Goal: Task Accomplishment & Management: Complete application form

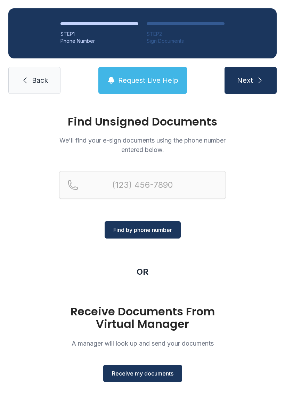
click at [146, 372] on span "Receive my documents" at bounding box center [143, 373] width 62 height 8
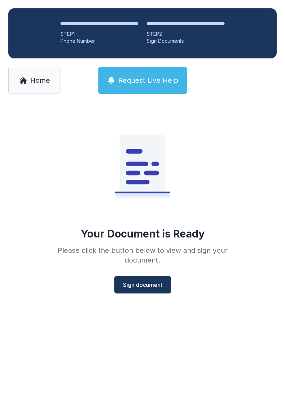
click at [161, 289] on button "Sign document" at bounding box center [142, 284] width 57 height 17
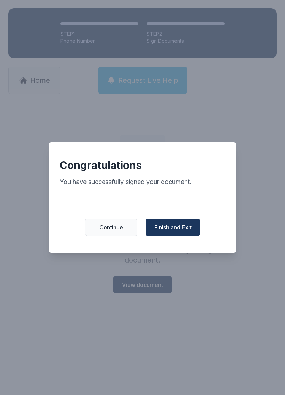
click at [169, 227] on span "Finish and Exit" at bounding box center [172, 227] width 37 height 8
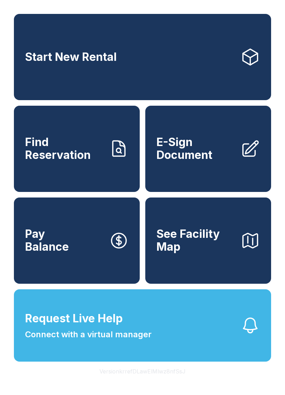
click at [199, 161] on span "E-Sign Document" at bounding box center [195, 148] width 79 height 25
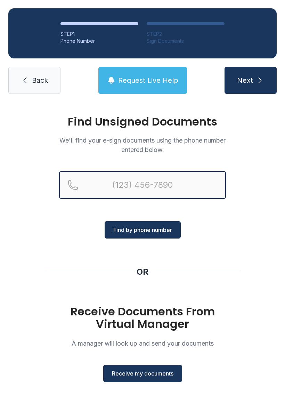
click at [136, 188] on input "Reservation phone number" at bounding box center [142, 185] width 167 height 28
type input "(321)"
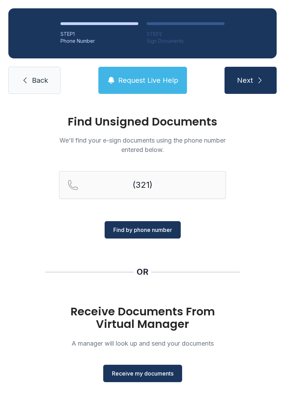
click at [34, 80] on span "Back" at bounding box center [40, 80] width 16 height 10
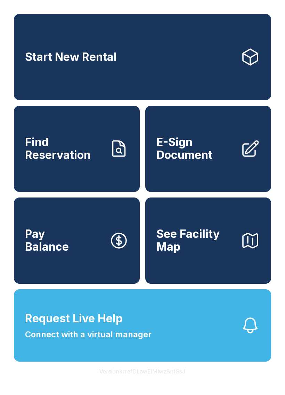
click at [220, 160] on span "E-Sign Document" at bounding box center [195, 148] width 79 height 25
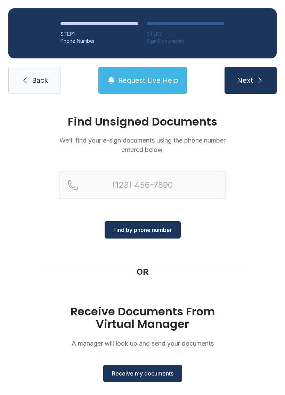
click at [155, 373] on span "Receive my documents" at bounding box center [143, 373] width 62 height 8
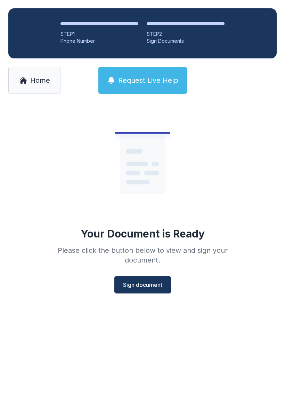
click at [148, 291] on button "Sign document" at bounding box center [142, 284] width 57 height 17
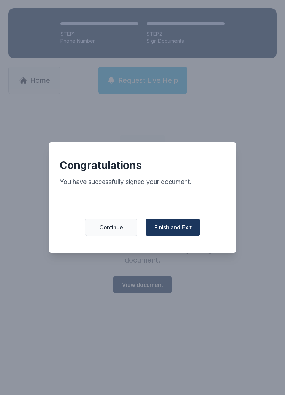
click at [178, 231] on span "Finish and Exit" at bounding box center [172, 227] width 37 height 8
